Goal: Find specific page/section: Find specific page/section

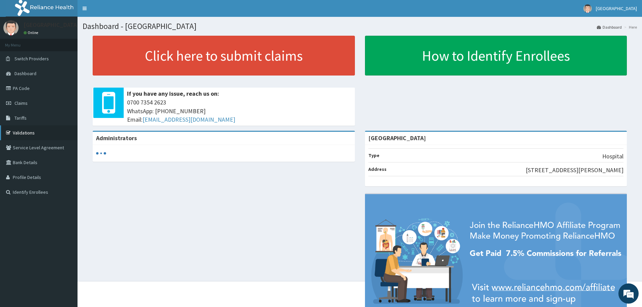
click at [16, 138] on link "Validations" at bounding box center [39, 132] width 78 height 15
